Goal: Find specific page/section: Find specific page/section

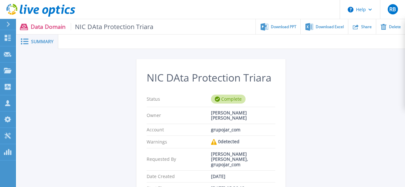
scroll to position [166, 0]
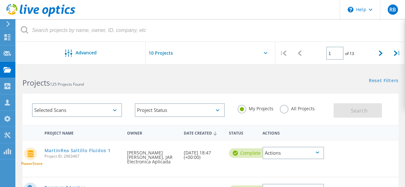
scroll to position [351, 0]
